Goal: Information Seeking & Learning: Understand process/instructions

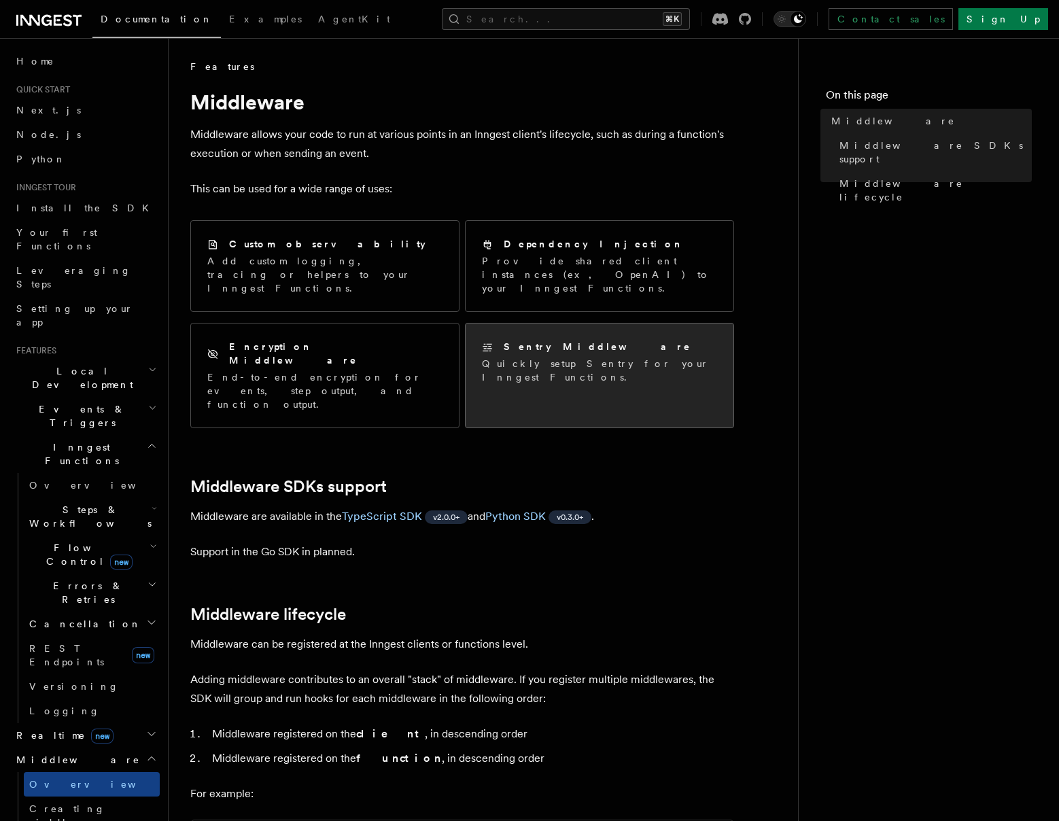
click at [564, 340] on h2 "Sentry Middleware" at bounding box center [597, 347] width 188 height 14
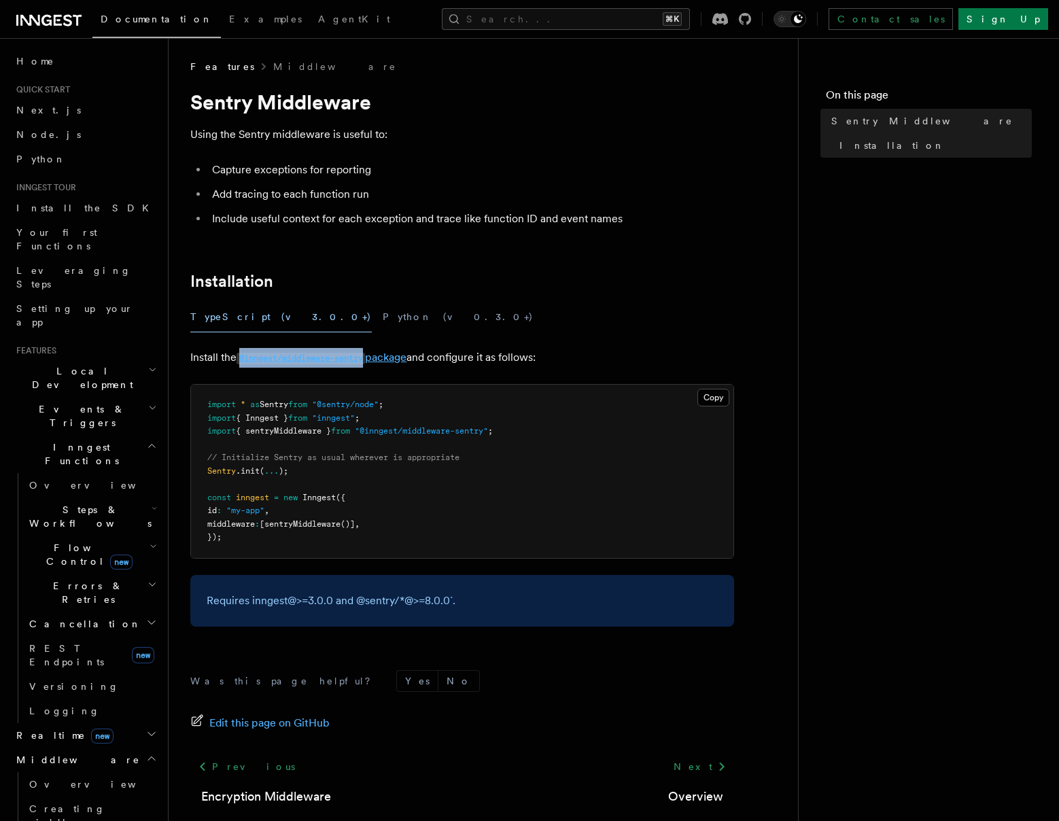
drag, startPoint x: 237, startPoint y: 357, endPoint x: 372, endPoint y: 357, distance: 135.2
click at [372, 357] on p "Install the @inngest/middleware-sentry package and configure it as follows:" at bounding box center [462, 358] width 544 height 20
copy p "@inngest/middleware-sentry"
click at [374, 405] on span ""@sentry/node"" at bounding box center [345, 405] width 67 height 10
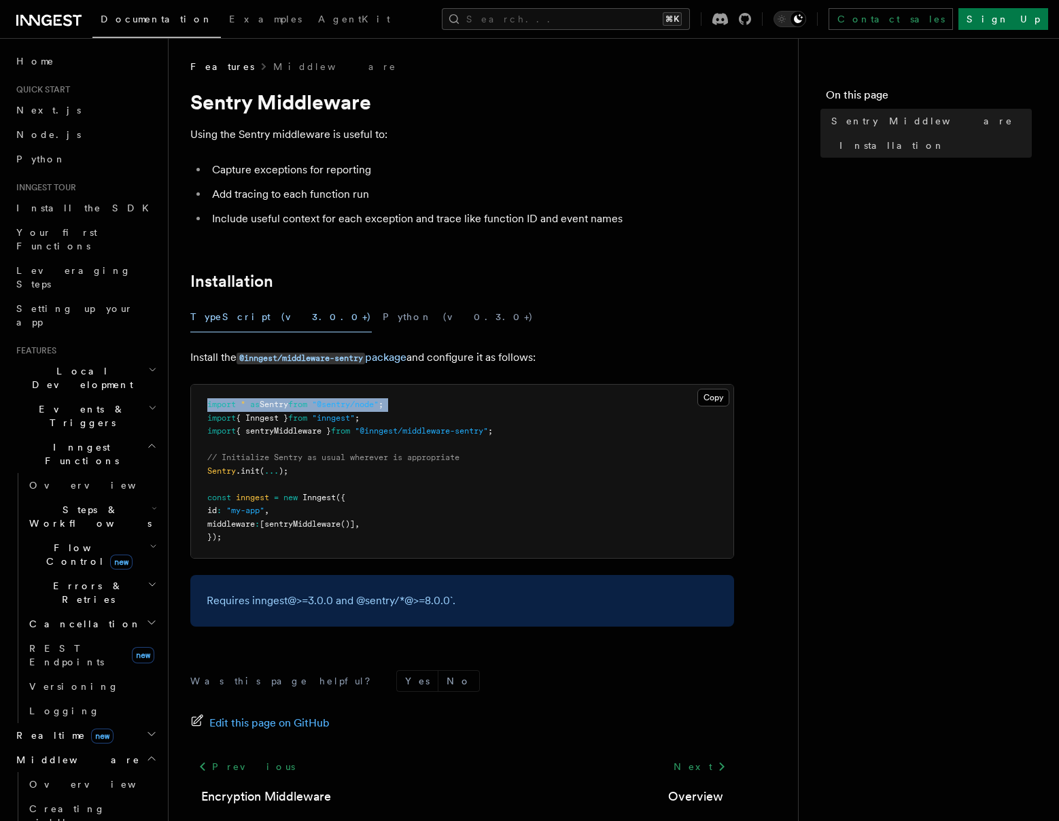
click at [374, 405] on span ""@sentry/node"" at bounding box center [345, 405] width 67 height 10
drag, startPoint x: 412, startPoint y: 439, endPoint x: 292, endPoint y: 381, distance: 133.4
click at [413, 439] on pre "import * as Sentry from "@sentry/node" ; import { Inngest } from "inngest" ; im…" at bounding box center [462, 471] width 542 height 173
click at [305, 520] on span "sentryMiddleware" at bounding box center [302, 524] width 76 height 10
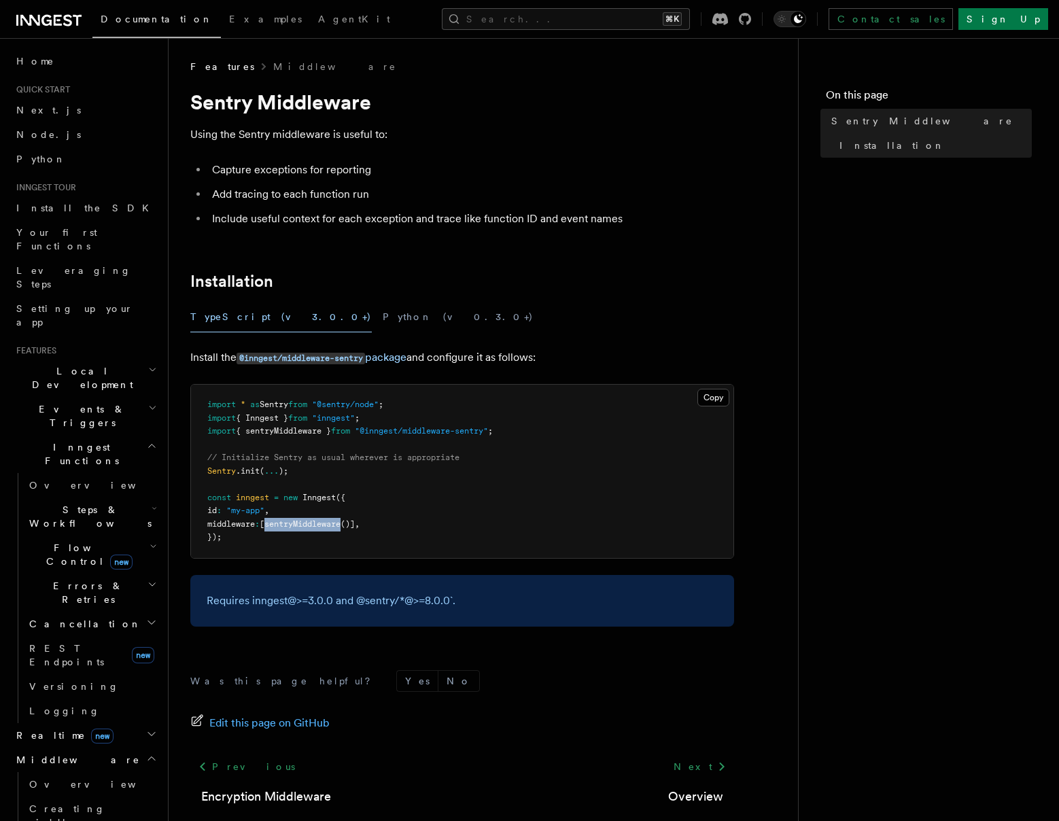
copy span "sentryMiddleware"
click at [313, 505] on pre "import * as Sentry from "@sentry/node" ; import { Inngest } from "inngest" ; im…" at bounding box center [462, 471] width 542 height 173
click at [306, 523] on span "sentryMiddleware" at bounding box center [302, 524] width 76 height 10
copy span "sentryMiddleware"
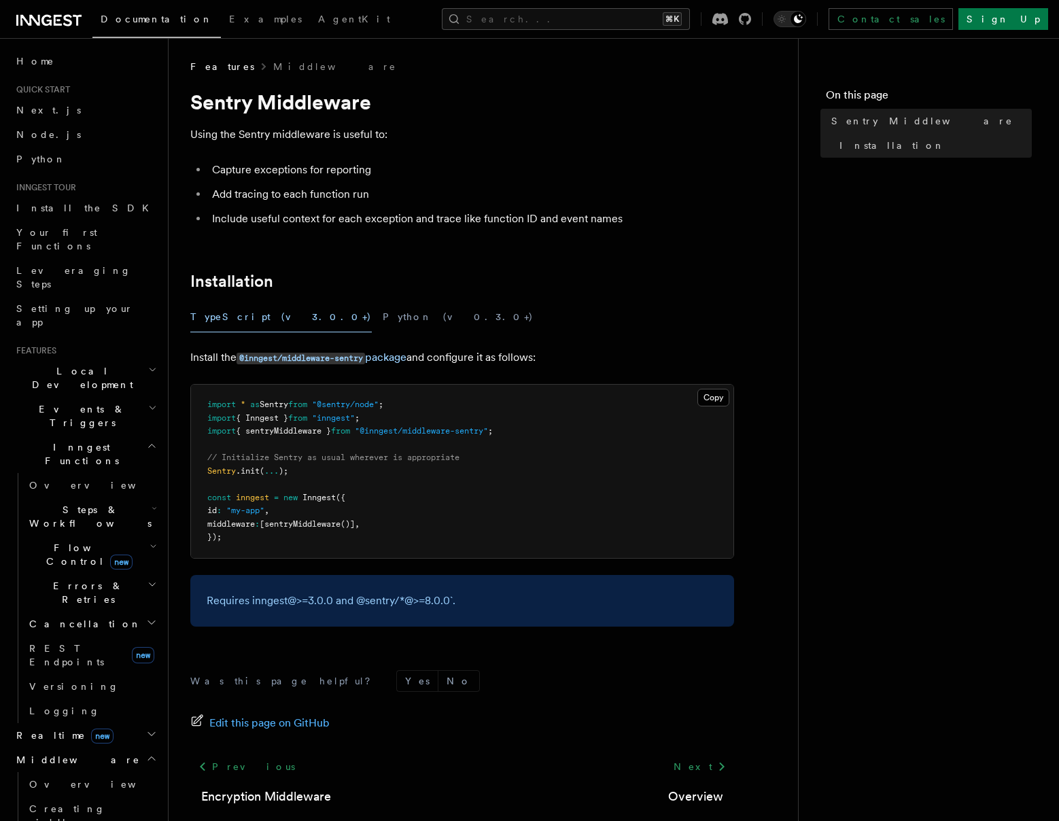
click at [326, 516] on pre "import * as Sentry from "@sentry/node" ; import { Inngest } from "inngest" ; im…" at bounding box center [462, 471] width 542 height 173
